Goal: Find specific page/section: Find specific page/section

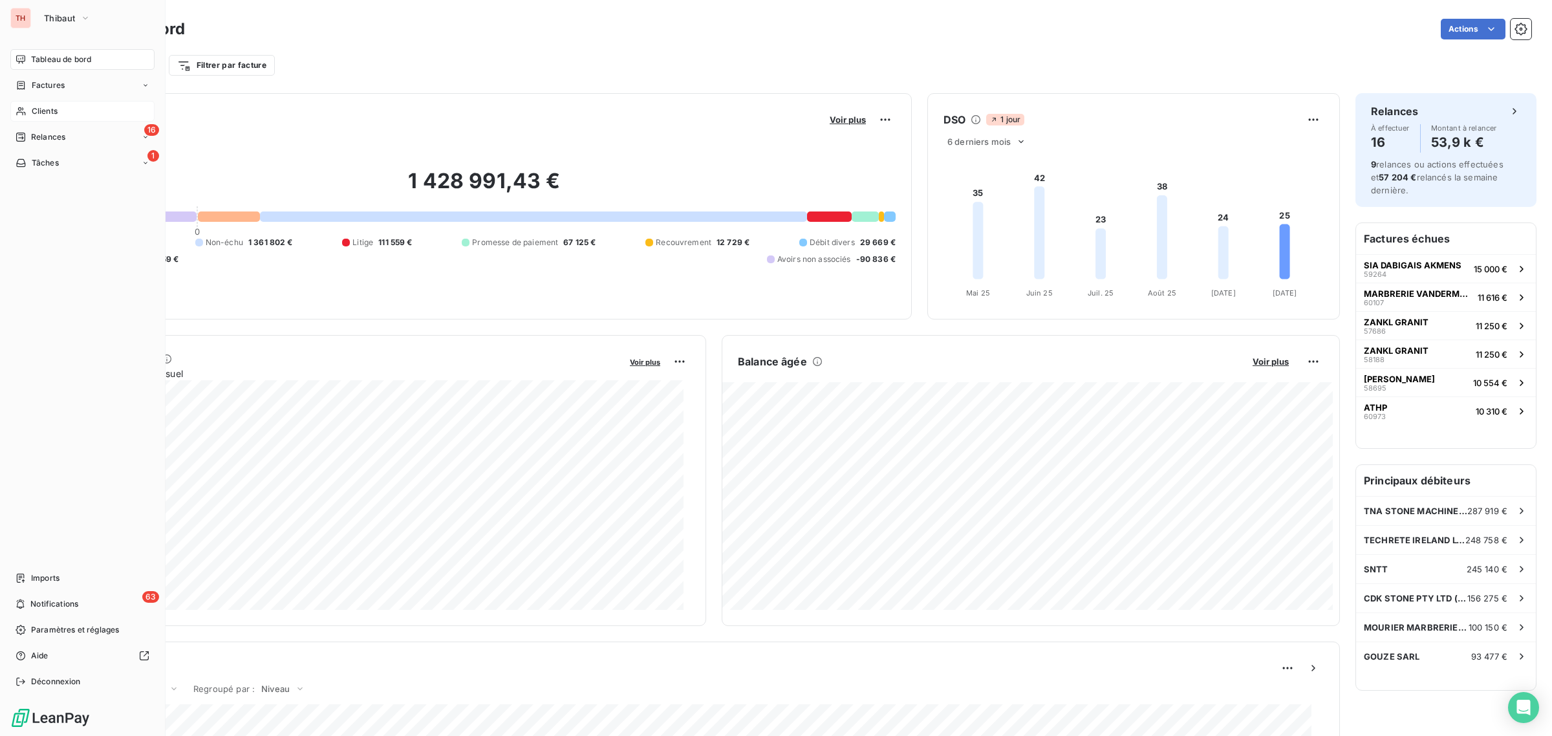
click at [52, 111] on span "Clients" at bounding box center [45, 111] width 26 height 12
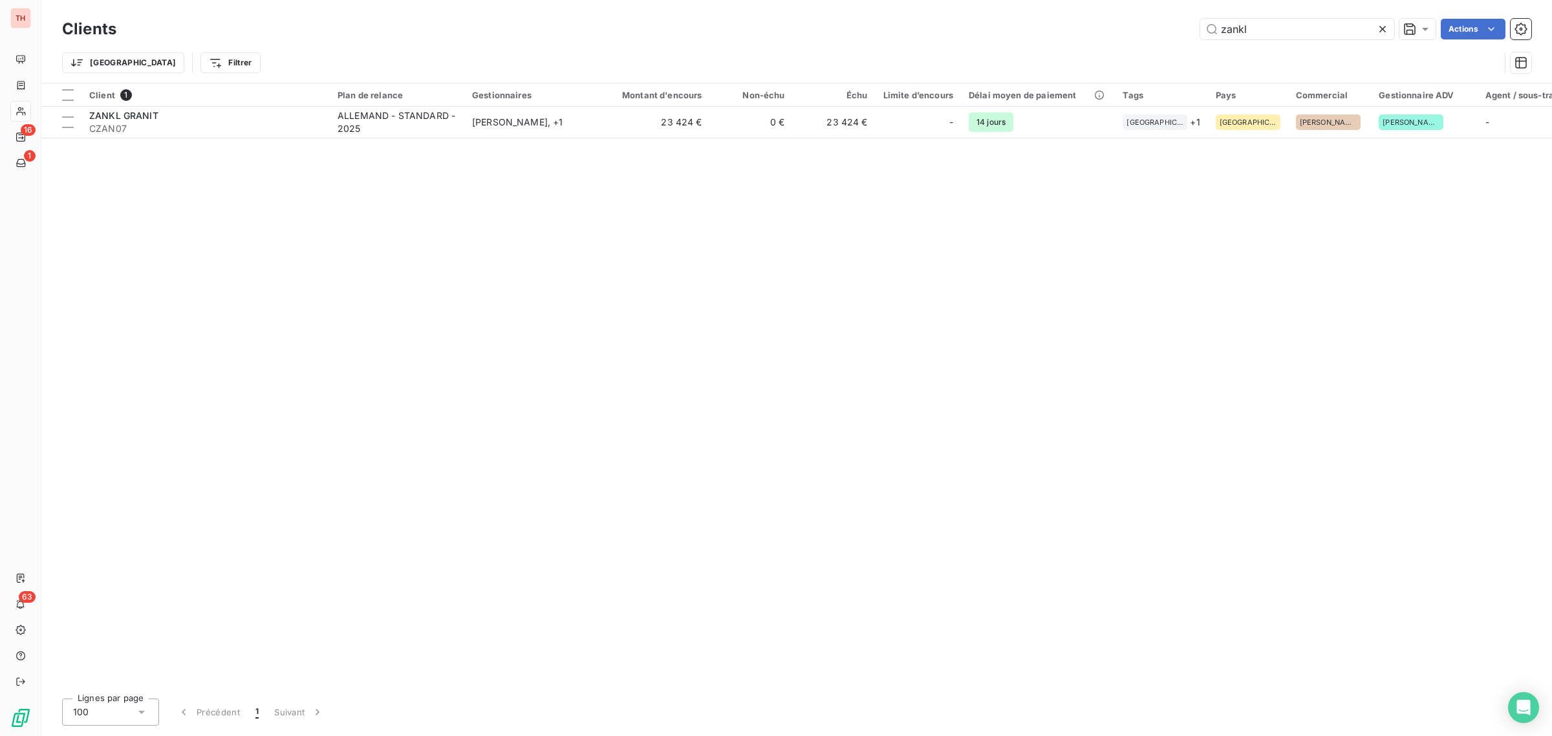
drag, startPoint x: 1211, startPoint y: 34, endPoint x: 1181, endPoint y: 34, distance: 29.1
click at [1189, 34] on div "zankl Actions" at bounding box center [831, 29] width 1399 height 21
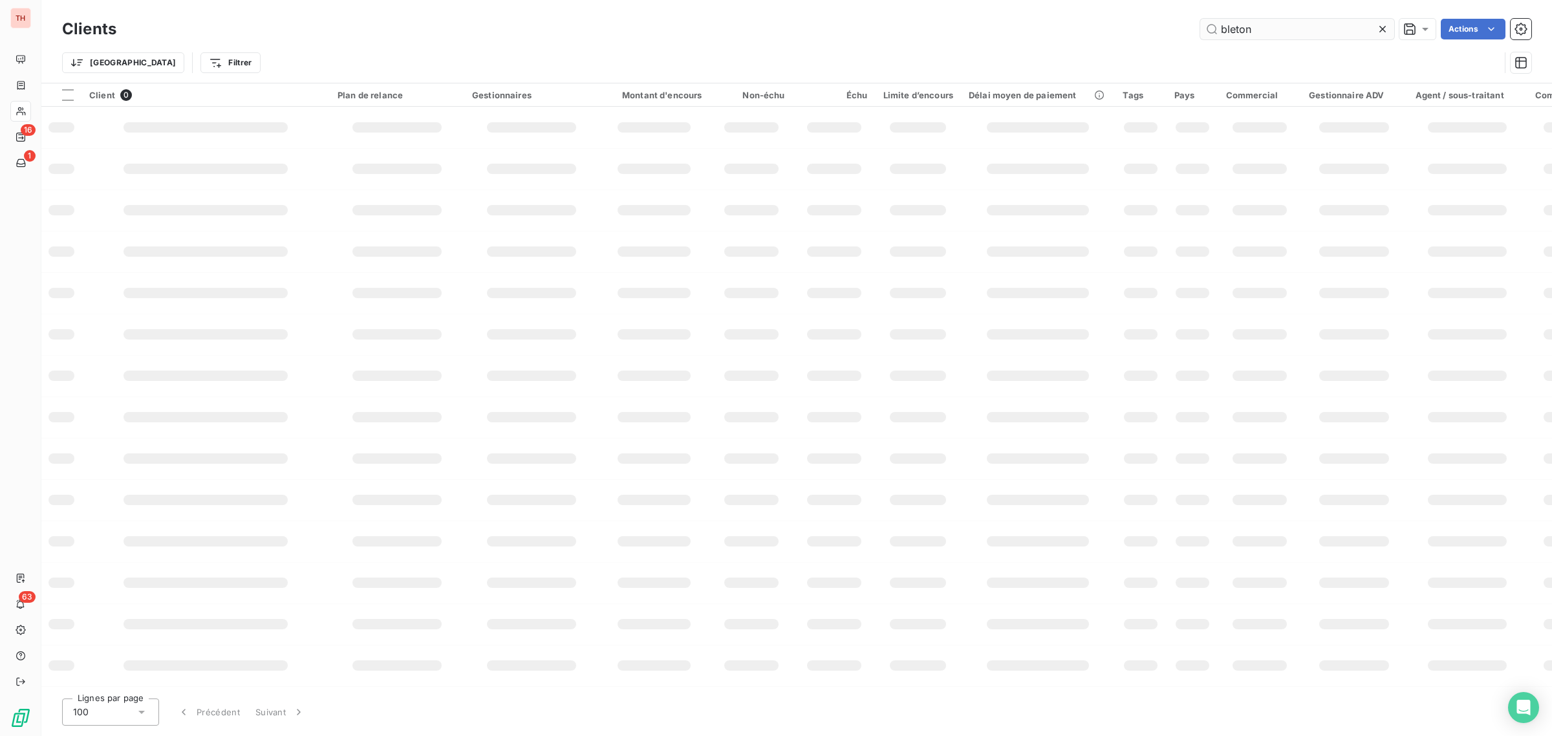
type input "bleton"
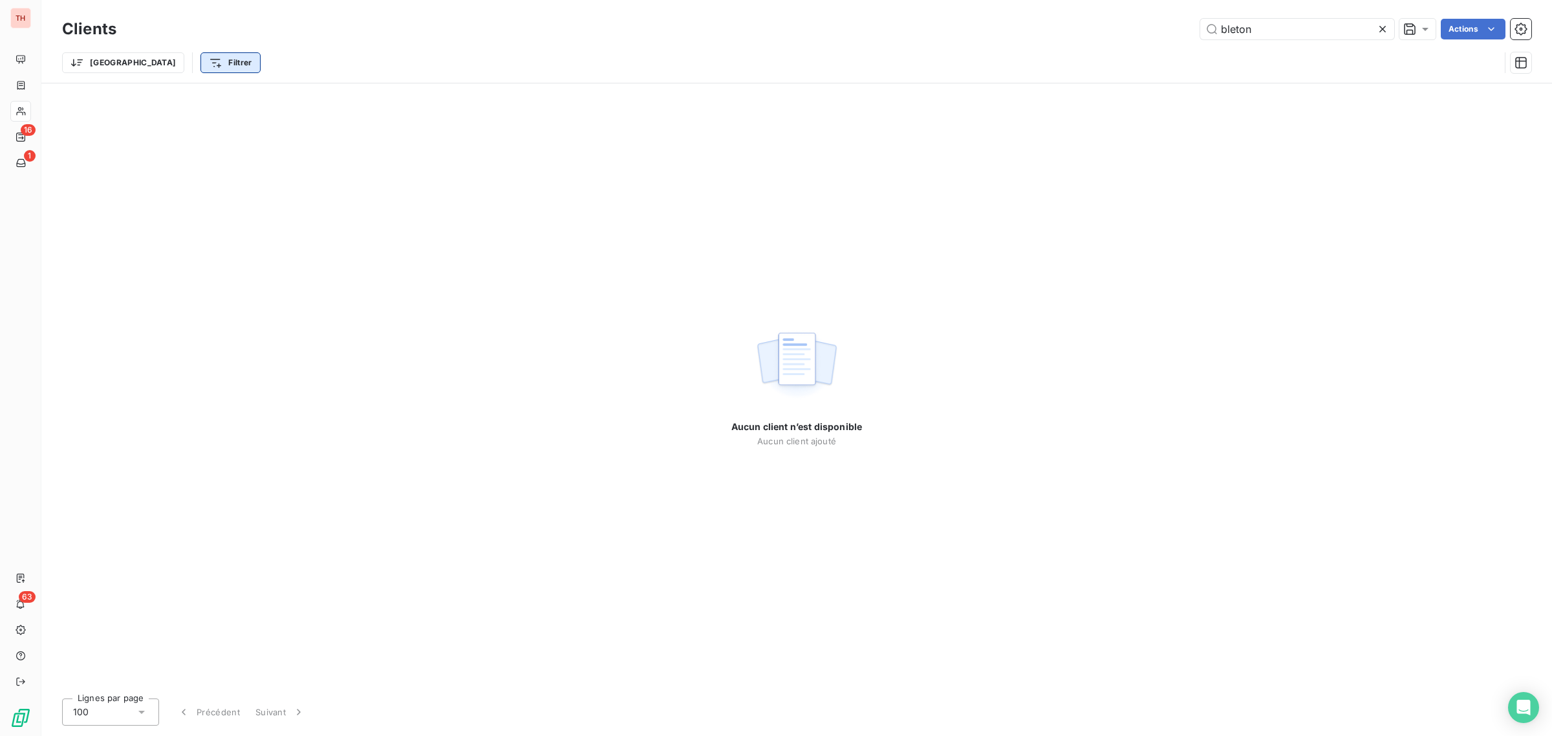
click at [169, 63] on html "TH 16 1 63 Clients bleton Actions Trier Filtrer Aucun client n’est disponible A…" at bounding box center [776, 368] width 1552 height 736
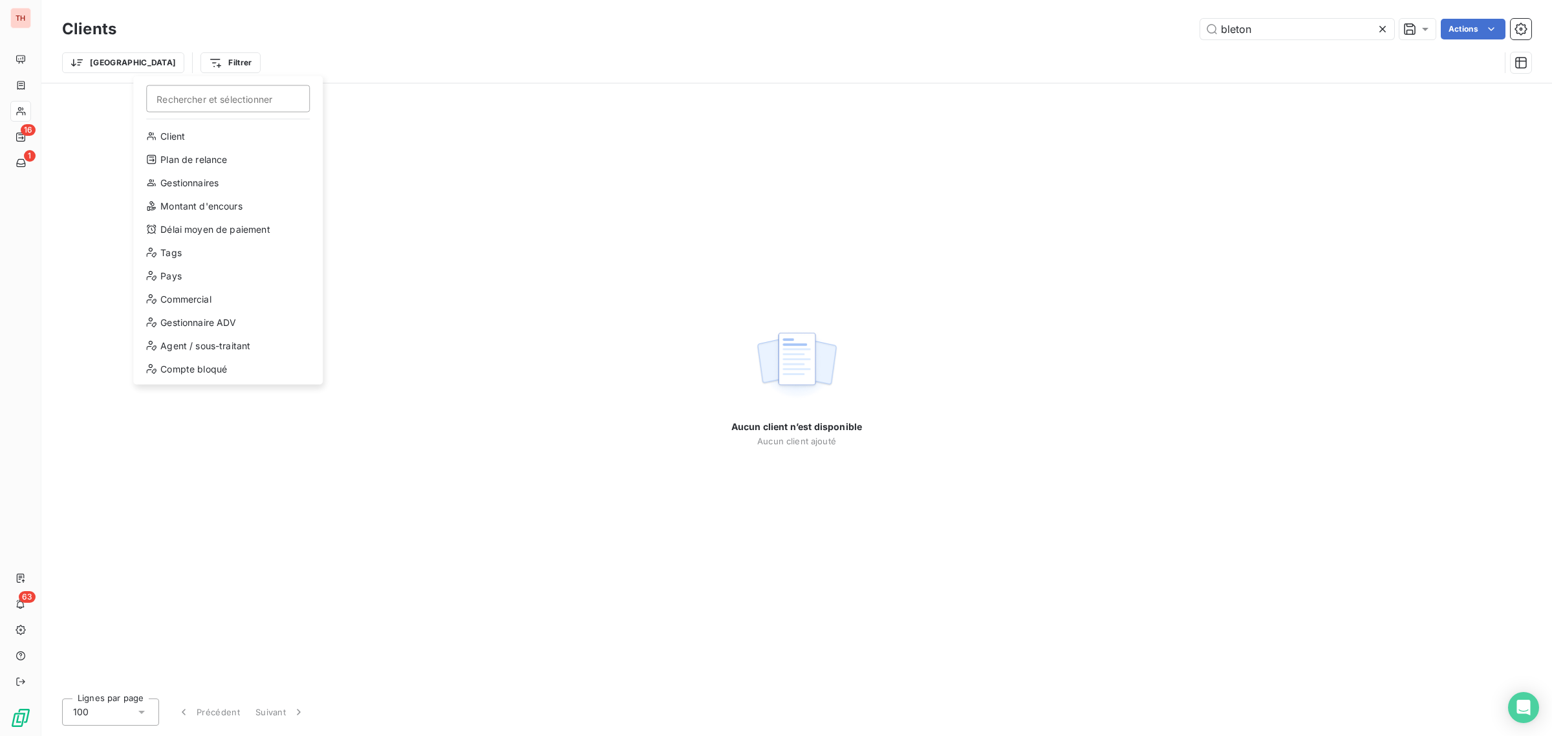
click at [1298, 28] on html "TH 16 1 63 Clients bleton Actions Trier Filtrer Rechercher et sélectionner Clie…" at bounding box center [776, 368] width 1552 height 736
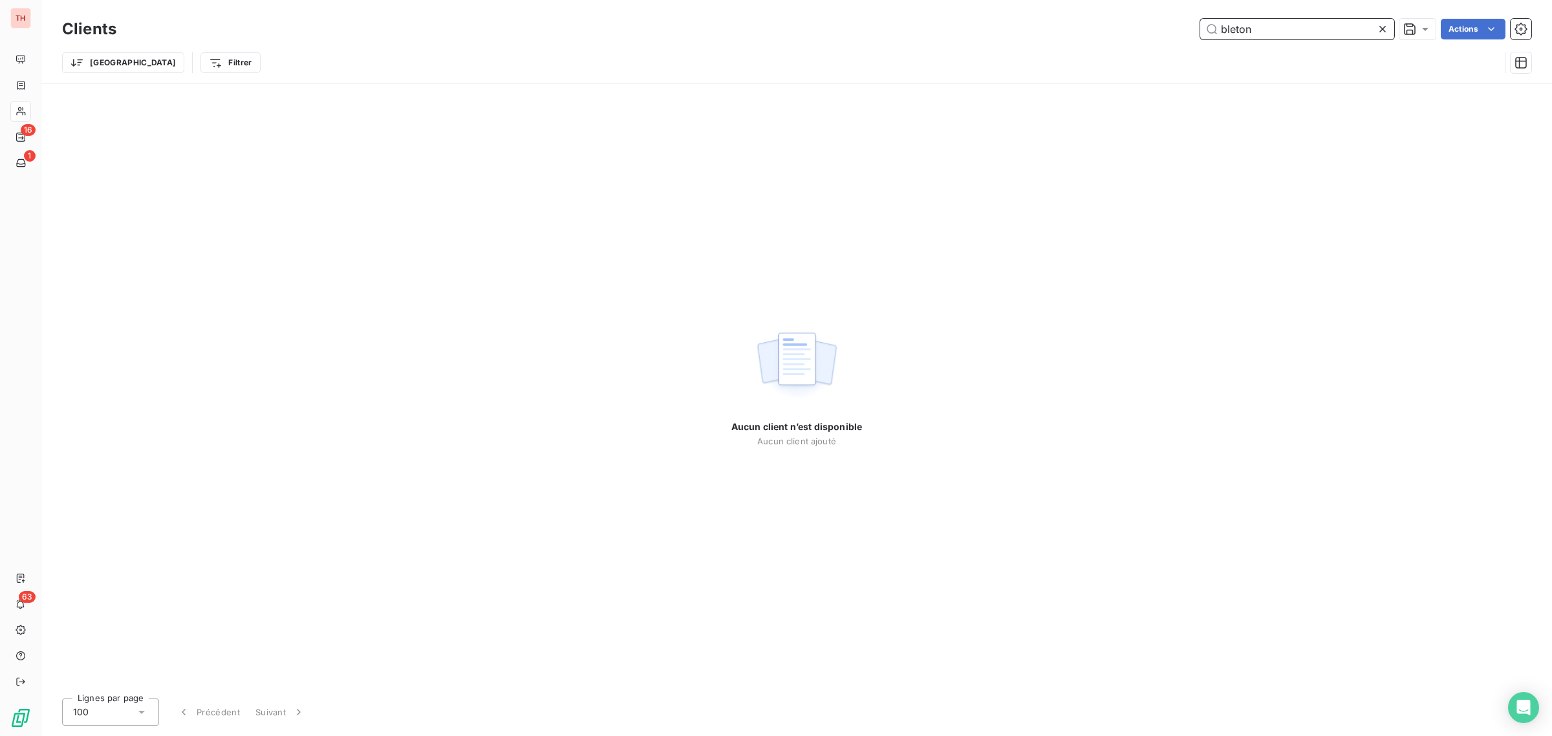
click at [1298, 28] on input "bleton" at bounding box center [1297, 29] width 194 height 21
click at [1473, 28] on html "TH 16 1 63 Clients bleton Actions Propriétés Clients Voir le tableau de bord (0…" at bounding box center [776, 368] width 1552 height 736
click at [1265, 25] on html "TH 16 1 63 Clients bleton Actions Trier Filtrer Aucun client n’est disponible A…" at bounding box center [776, 368] width 1552 height 736
click at [162, 65] on html "TH 16 1 63 Clients bleton Actions Trier Filtrer Aucun client n’est disponible A…" at bounding box center [776, 368] width 1552 height 736
click at [175, 66] on html "TH 16 1 63 Clients bleton Actions Trier Filtrer Aucun client n’est disponible A…" at bounding box center [776, 368] width 1552 height 736
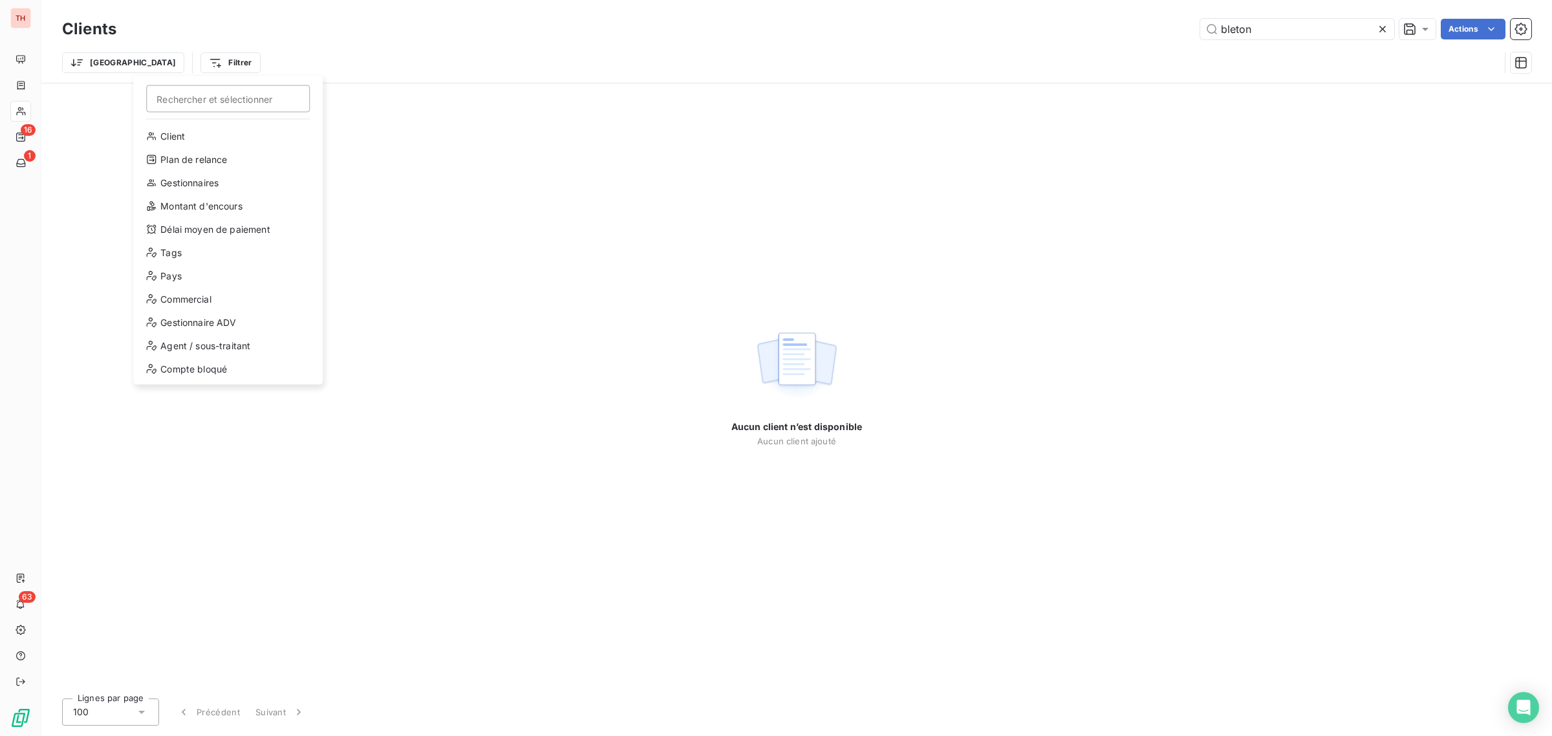
click at [175, 66] on html "TH 16 1 63 Clients bleton Actions Trier Filtrer Rechercher et sélectionner Clie…" at bounding box center [776, 368] width 1552 height 736
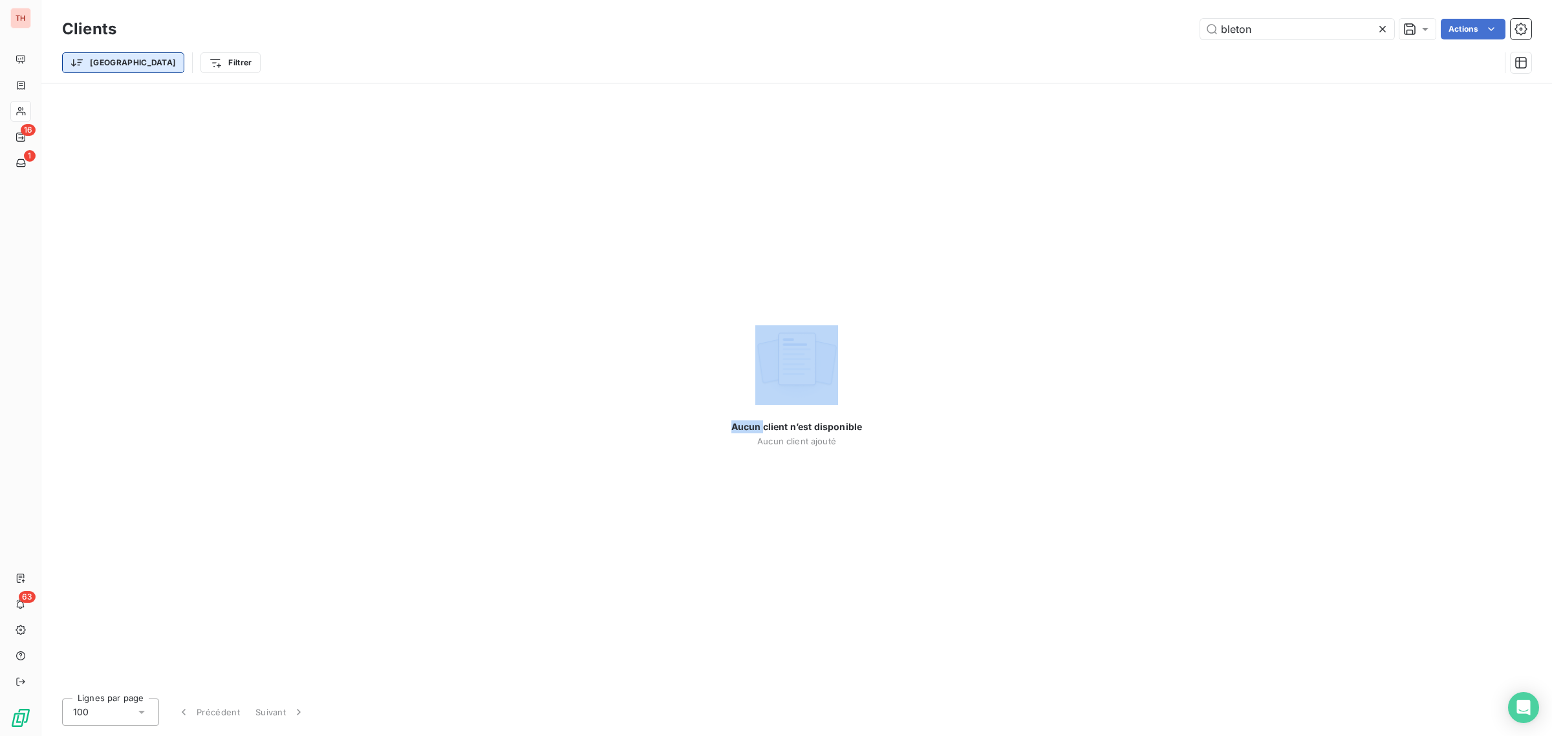
click at [101, 60] on html "TH 16 1 63 Clients bleton Actions Trier Filtrer Aucun client n’est disponible A…" at bounding box center [776, 368] width 1552 height 736
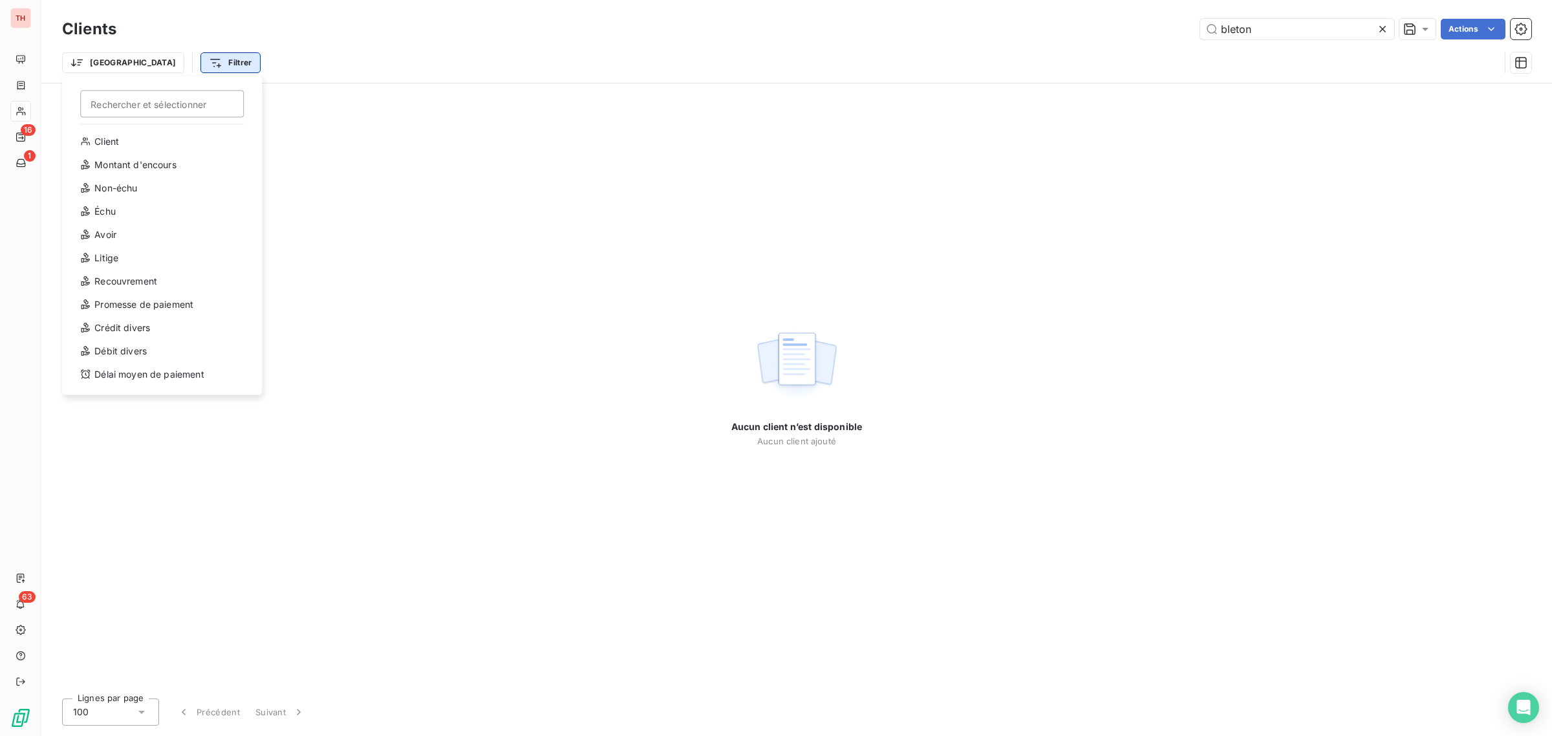
click at [164, 60] on html "TH 16 1 63 Clients bleton Actions Trier Rechercher et sélectionner Client Monta…" at bounding box center [776, 368] width 1552 height 736
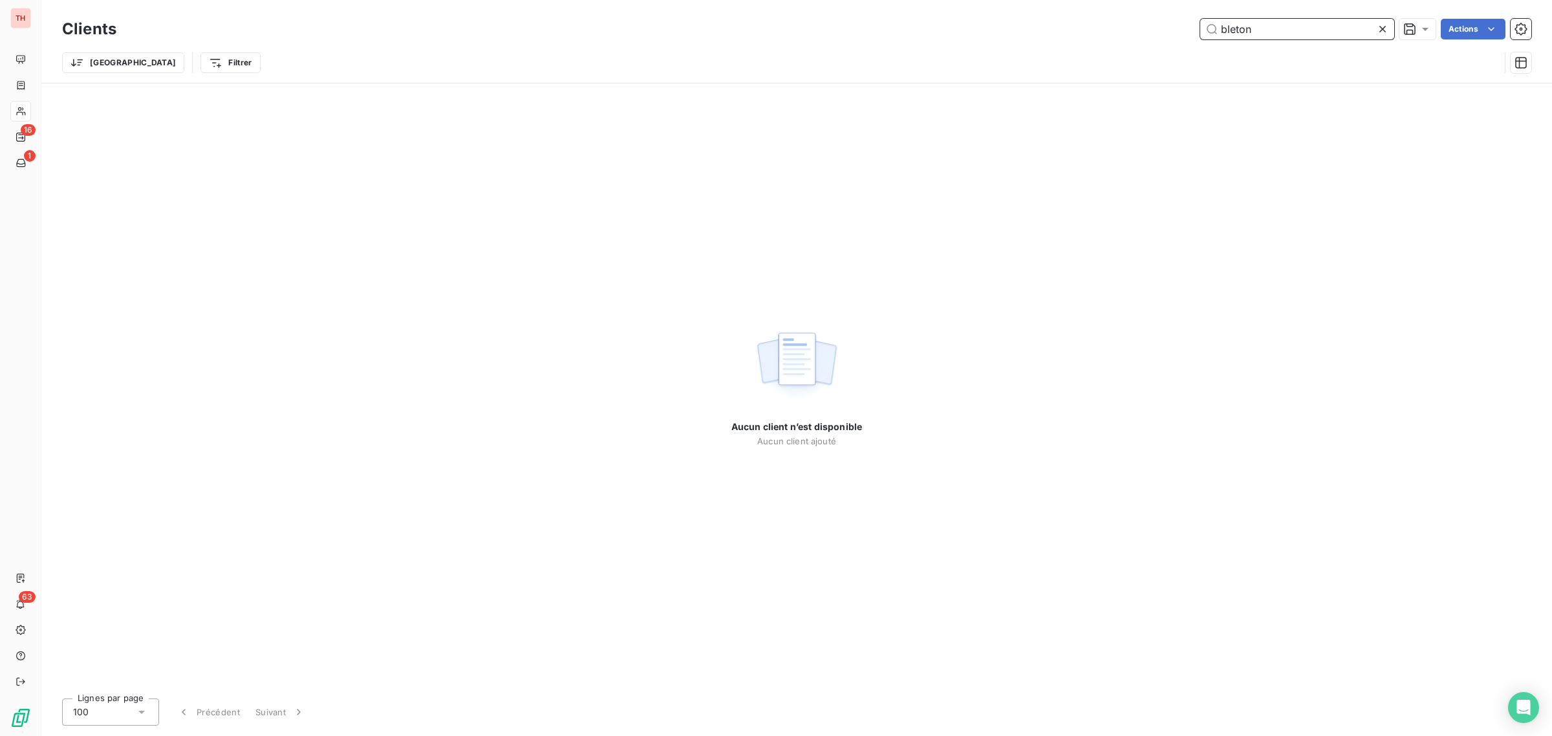
click at [1273, 20] on input "bleton" at bounding box center [1297, 29] width 194 height 21
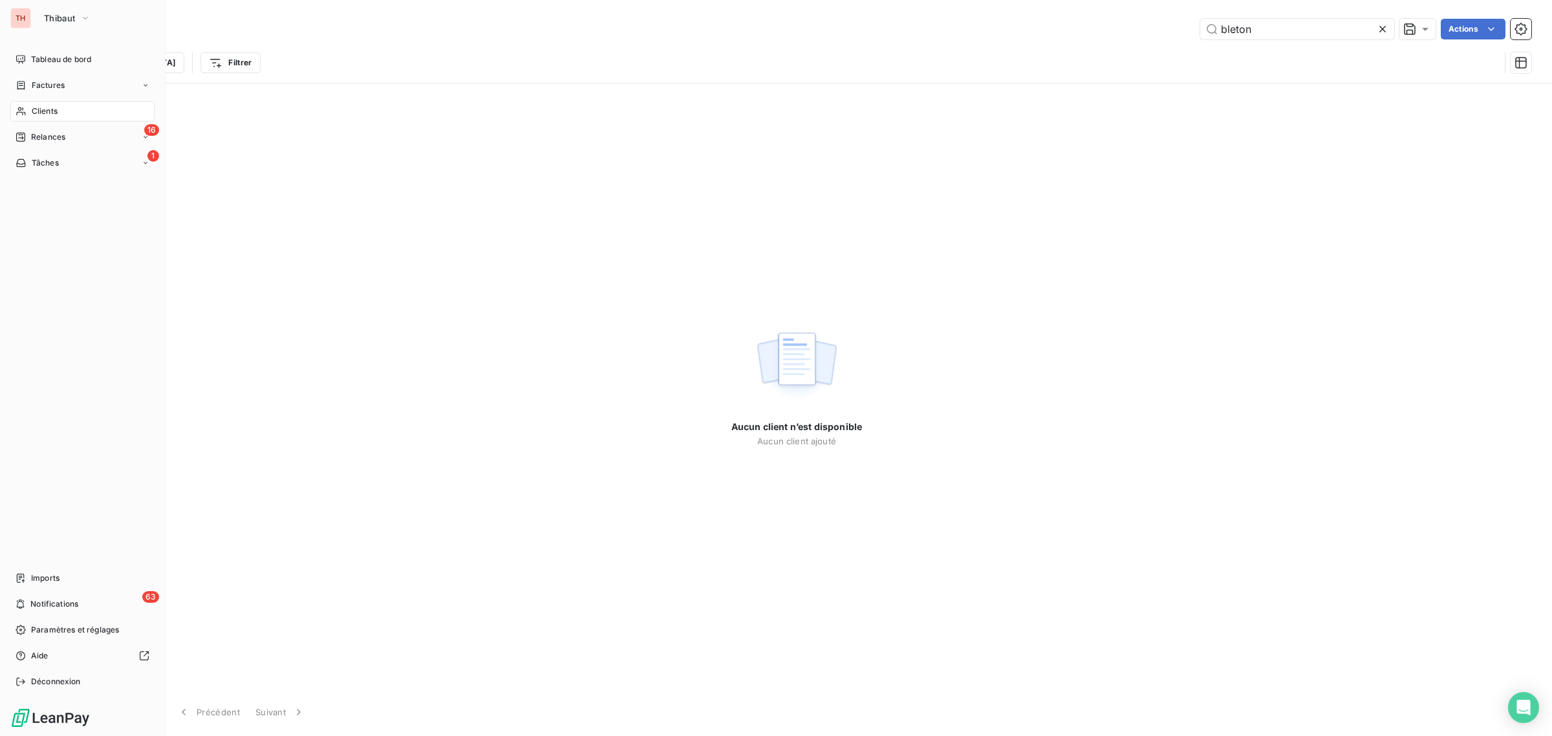
click at [55, 110] on span "Clients" at bounding box center [45, 111] width 26 height 12
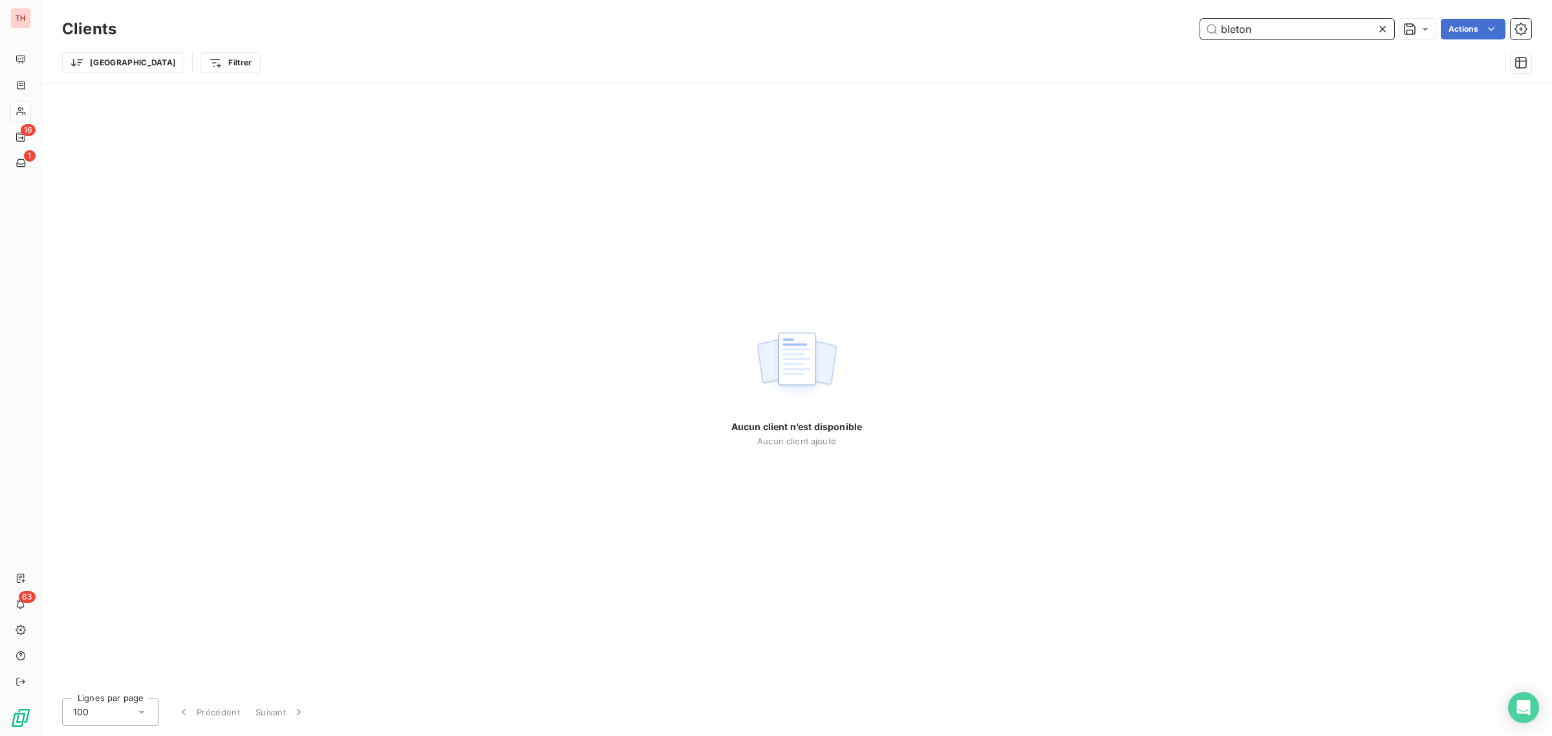
click at [1269, 27] on input "bleton" at bounding box center [1297, 29] width 194 height 21
click at [1462, 25] on html "TH 16 1 63 Clients bleton Actions Trier Filtrer Aucun client n’est disponible A…" at bounding box center [776, 368] width 1552 height 736
click at [1337, 27] on html "TH 16 1 63 Clients bleton Actions Trier Filtrer Aucun client n’est disponible A…" at bounding box center [776, 368] width 1552 height 736
